Goal: Check status: Check status

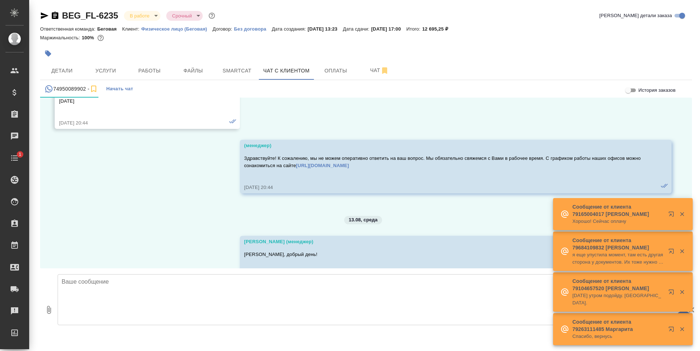
scroll to position [5769, 0]
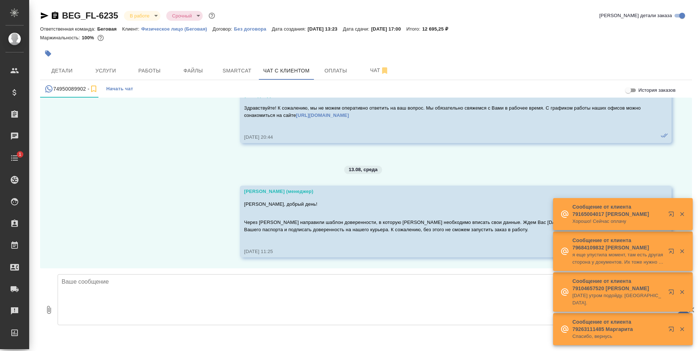
click at [685, 218] on icon "button" at bounding box center [681, 214] width 7 height 7
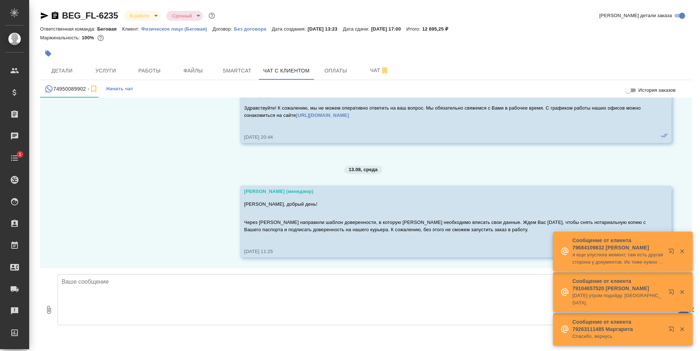
click at [685, 259] on div at bounding box center [676, 251] width 26 height 15
click at [683, 254] on icon "button" at bounding box center [682, 252] width 4 height 4
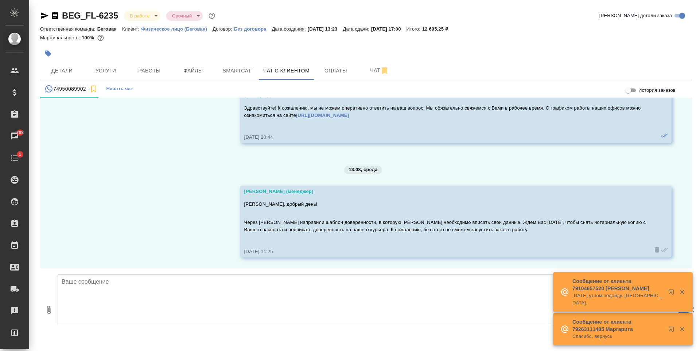
click at [683, 294] on icon "button" at bounding box center [682, 292] width 4 height 4
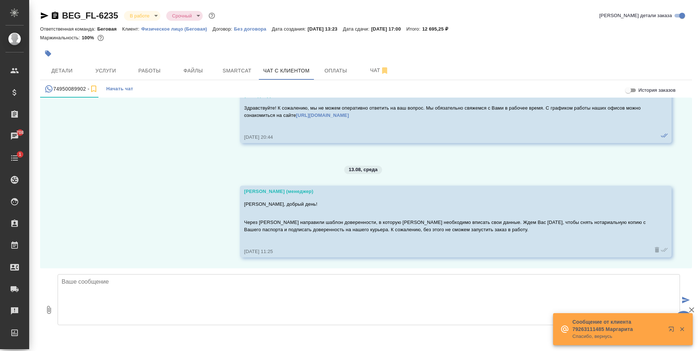
click at [683, 328] on icon "button" at bounding box center [682, 330] width 4 height 4
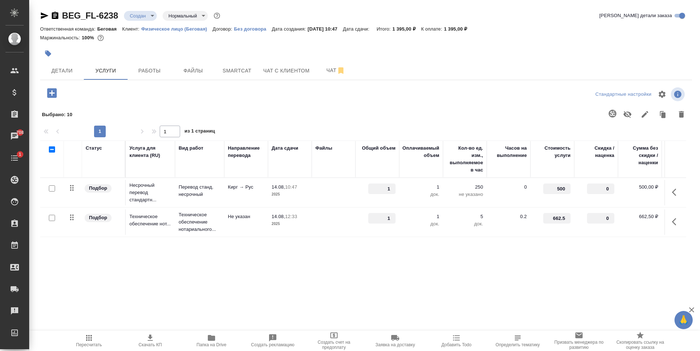
scroll to position [0, 41]
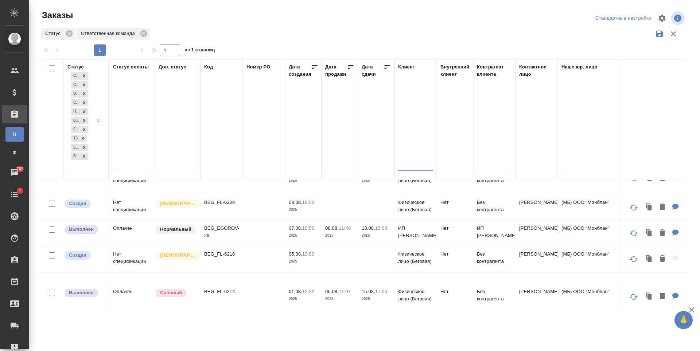
scroll to position [182, 0]
click at [254, 24] on td at bounding box center [264, 12] width 42 height 26
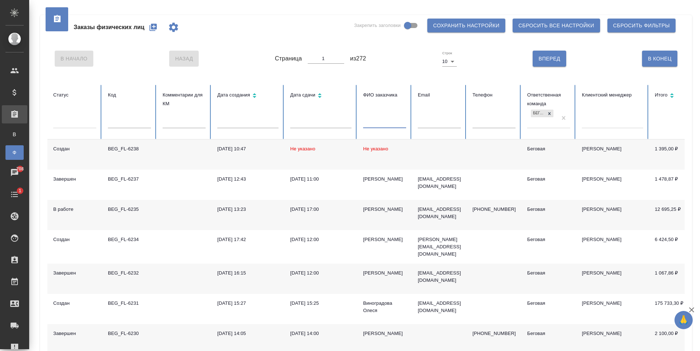
click at [400, 125] on input "text" at bounding box center [384, 123] width 43 height 10
type input "Y"
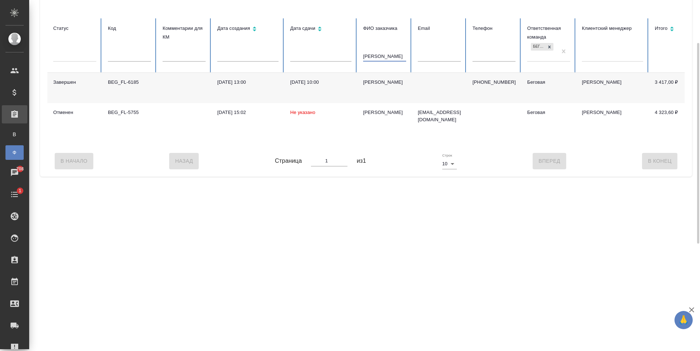
scroll to position [35, 0]
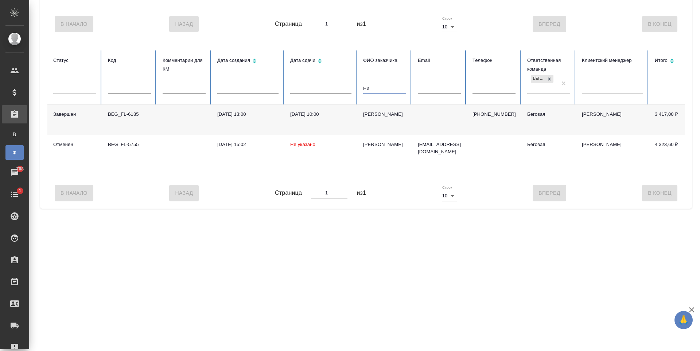
type input "Н"
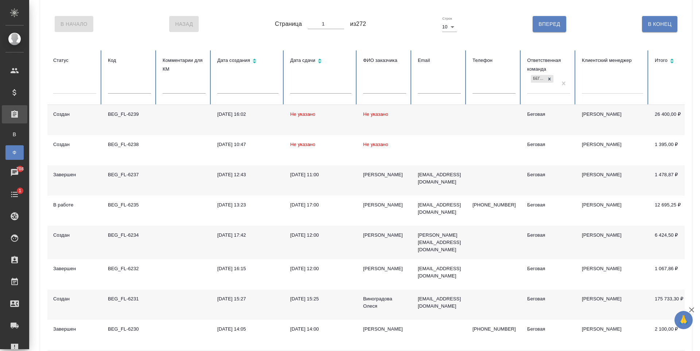
click at [423, 83] on th "Email" at bounding box center [439, 77] width 55 height 55
click at [435, 100] on th "Email" at bounding box center [439, 77] width 55 height 55
click at [437, 93] on input "text" at bounding box center [439, 88] width 43 height 10
paste input "nilufarmallaboyeva43@gmail.com"
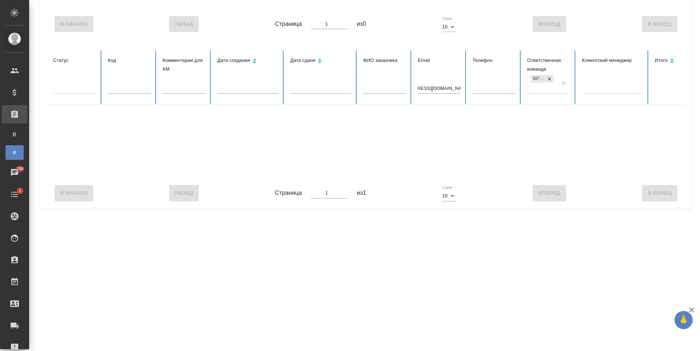
scroll to position [0, 0]
click at [461, 87] on th "Email nilufarmallaboyeva43@gmail.com" at bounding box center [439, 77] width 55 height 55
click at [443, 89] on input "nilufarmallaboyeva43@gmail.com" at bounding box center [439, 88] width 43 height 10
type input "@gmail.com"
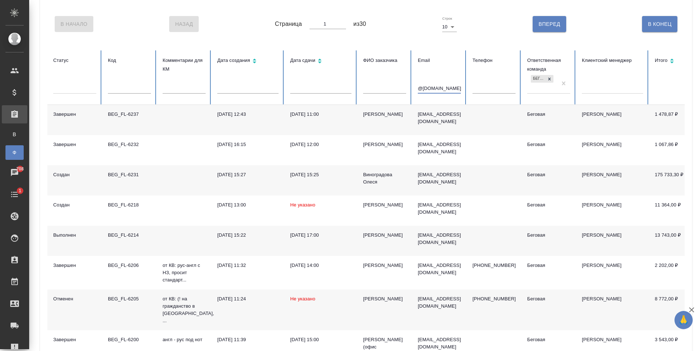
drag, startPoint x: 455, startPoint y: 87, endPoint x: 415, endPoint y: 89, distance: 39.7
click at [415, 89] on th "Email @gmail.com" at bounding box center [439, 77] width 55 height 55
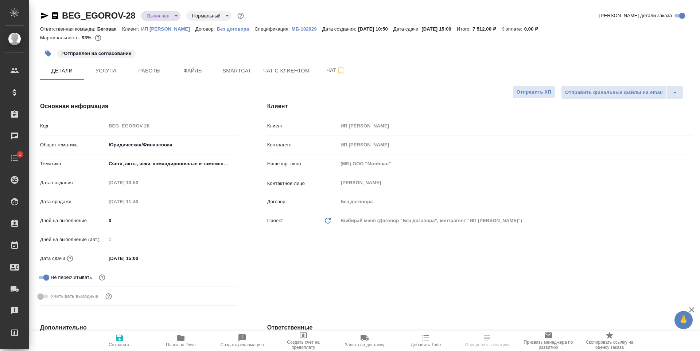
select select "RU"
click at [110, 66] on span "Услуги" at bounding box center [105, 70] width 35 height 9
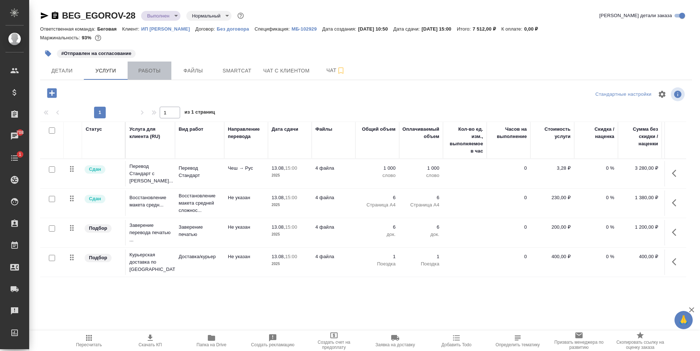
click at [158, 75] on span "Работы" at bounding box center [149, 70] width 35 height 9
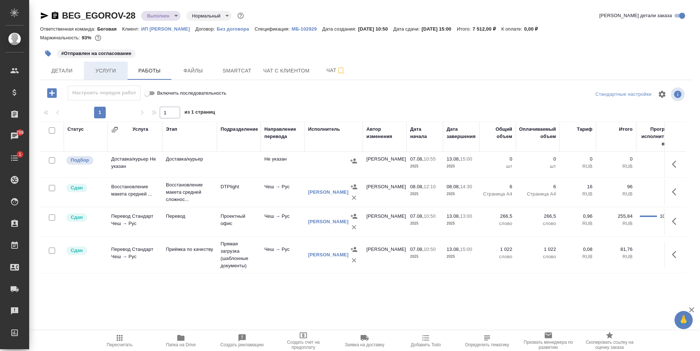
click at [125, 64] on button "Услуги" at bounding box center [106, 71] width 44 height 18
